Goal: Task Accomplishment & Management: Use online tool/utility

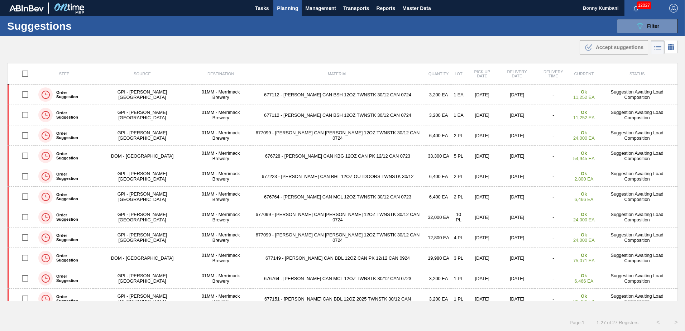
scroll to position [331, 0]
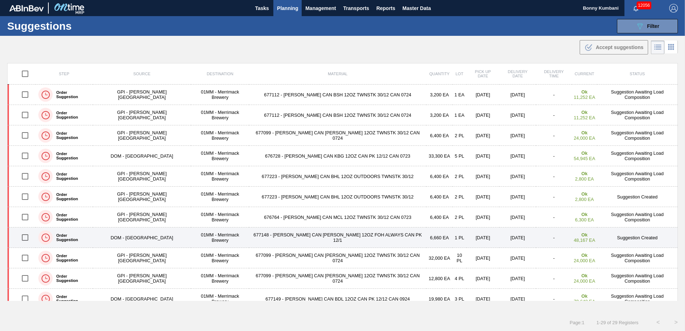
click at [28, 238] on input "checkbox" at bounding box center [25, 237] width 15 height 15
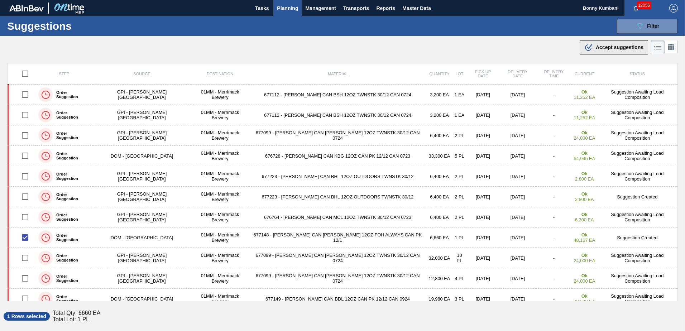
click at [622, 49] on span "Accept suggestions" at bounding box center [620, 47] width 48 height 6
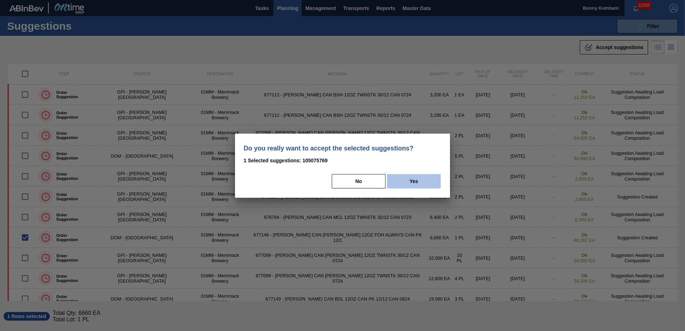
click at [408, 178] on button "Yes" at bounding box center [414, 181] width 54 height 14
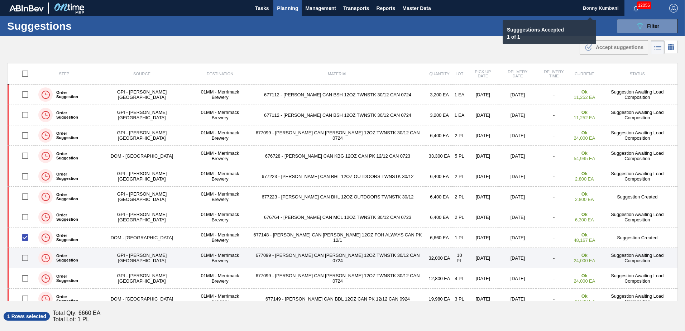
checkbox input "false"
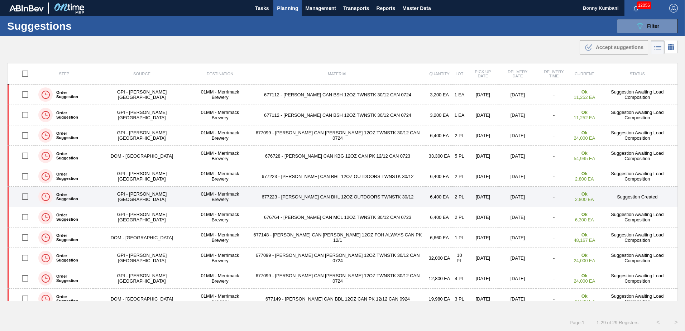
click at [30, 196] on input "checkbox" at bounding box center [25, 196] width 15 height 15
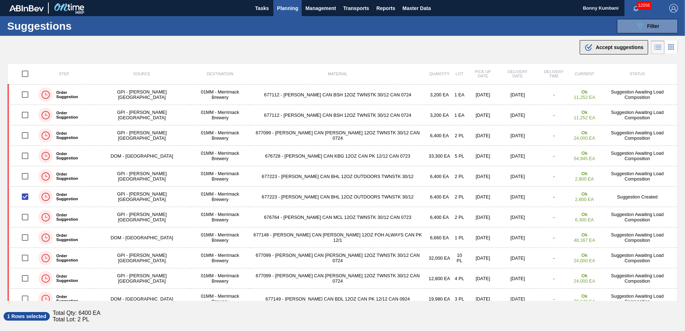
click at [629, 49] on span "Accept suggestions" at bounding box center [620, 47] width 48 height 6
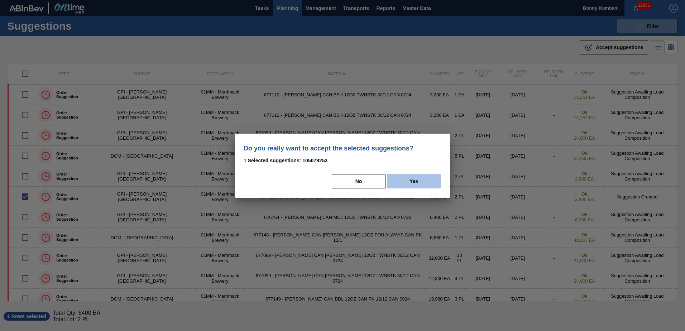
click at [400, 178] on button "Yes" at bounding box center [414, 181] width 54 height 14
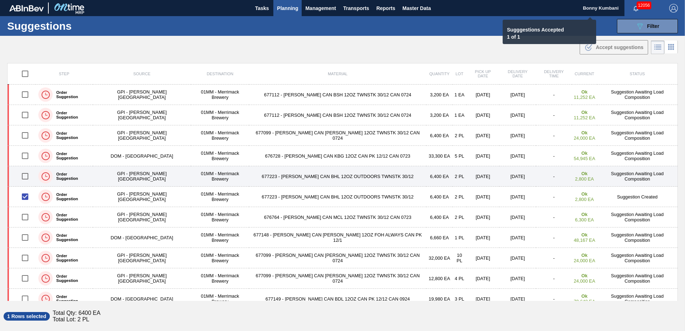
checkbox input "false"
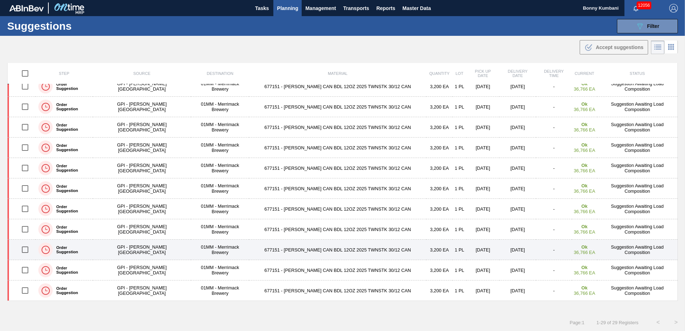
scroll to position [0, 0]
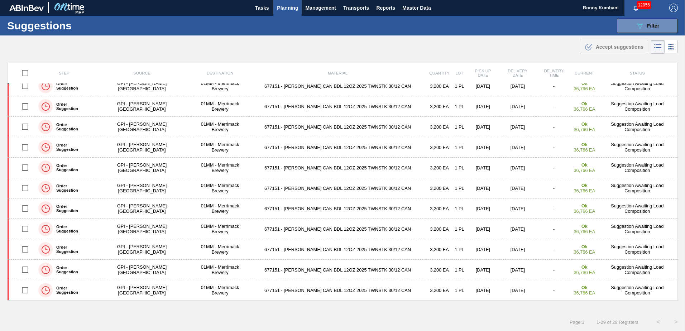
click at [503, 319] on div "Page : 1 1 - 29 of 29 Registers < >" at bounding box center [342, 322] width 685 height 18
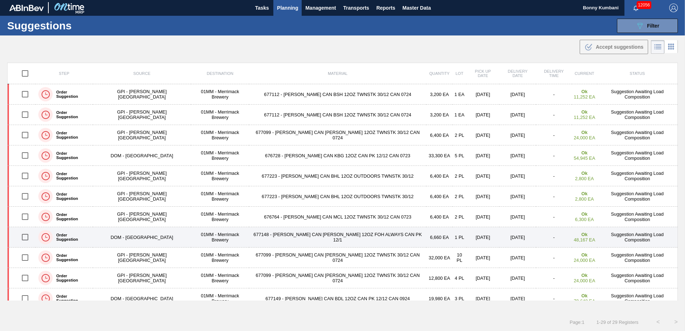
scroll to position [0, 0]
